Goal: Find specific page/section: Find specific page/section

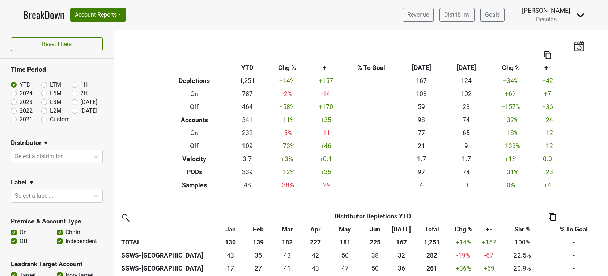
scroll to position [179, 0]
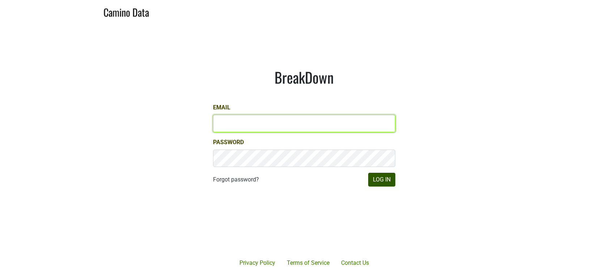
type input "[EMAIL_ADDRESS][DOMAIN_NAME]"
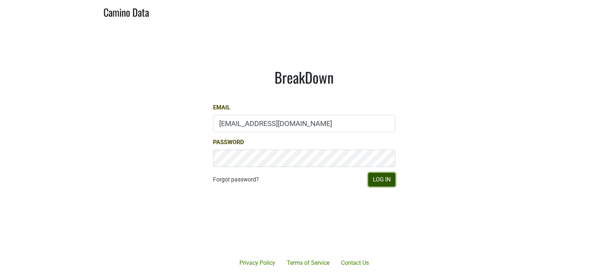
click at [380, 181] on button "Log In" at bounding box center [381, 180] width 27 height 14
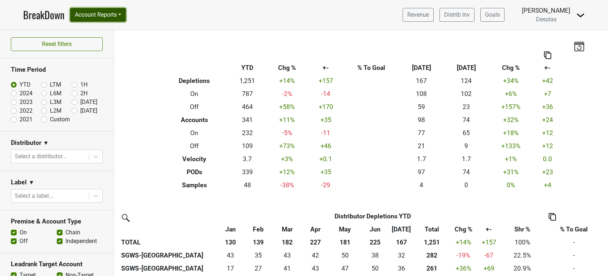
click at [107, 13] on button "Account Reports" at bounding box center [98, 15] width 56 height 14
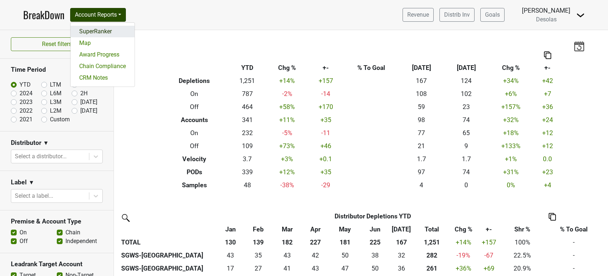
click at [105, 29] on link "SuperRanker" at bounding box center [103, 32] width 64 height 12
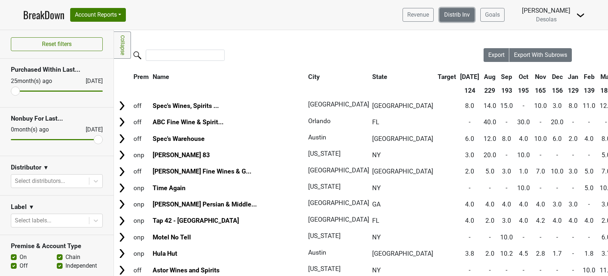
click at [460, 18] on link "Distrib Inv" at bounding box center [456, 15] width 35 height 14
